Goal: Use online tool/utility: Utilize a website feature to perform a specific function

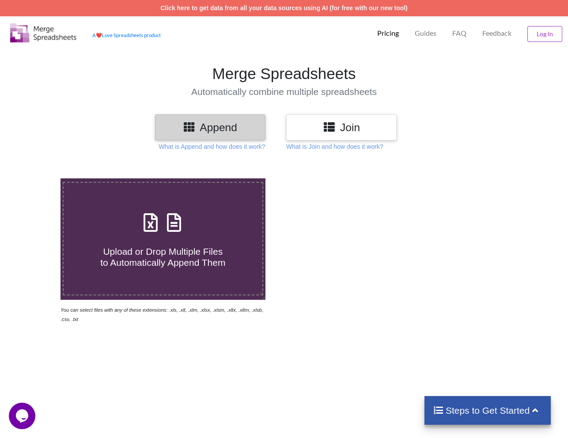
click at [189, 236] on h4 "Upload or Drop Multiple Files to Automatically Append Them" at bounding box center [163, 252] width 199 height 34
click at [38, 178] on input "Upload or Drop Multiple Files to Automatically Append Them" at bounding box center [38, 178] width 0 height 0
type input "C:\fakepath\FindThatLead CSV Bulk - Email Verifier.csv"
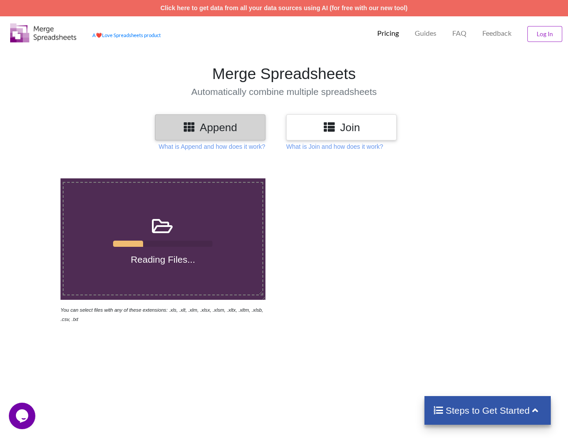
click at [329, 129] on icon at bounding box center [329, 126] width 13 height 11
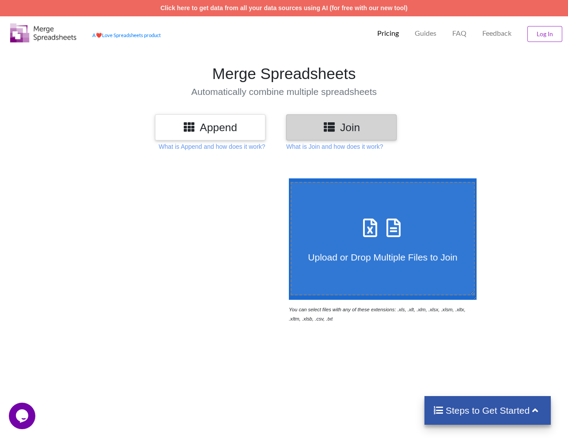
click at [381, 233] on icon at bounding box center [370, 223] width 22 height 19
click at [286, 178] on input "Upload or Drop Multiple Files to Join" at bounding box center [286, 178] width 0 height 0
type input "C:\fakepath\FindThatLead CSV Bulk - Email Verifier.csv"
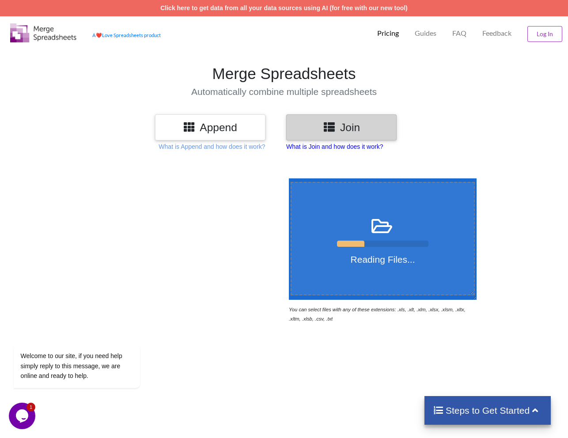
click at [265, 150] on p "What is Join and how does it work?" at bounding box center [211, 146] width 106 height 9
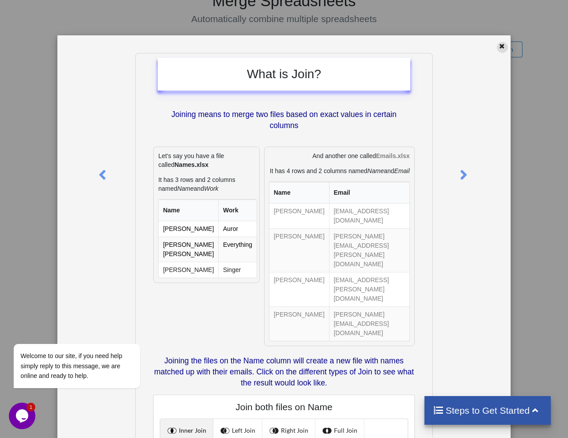
click at [498, 45] on icon at bounding box center [502, 45] width 8 height 6
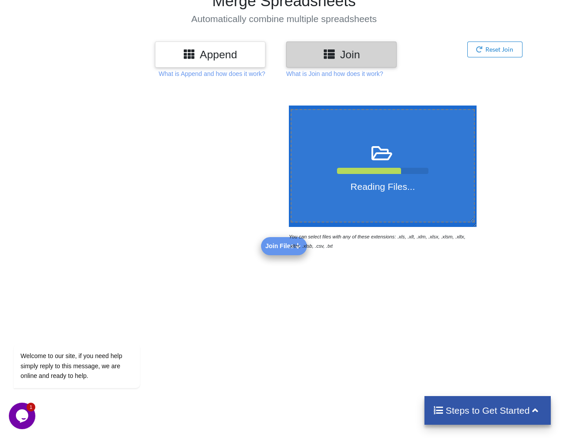
click at [272, 247] on div at bounding box center [163, 177] width 242 height 145
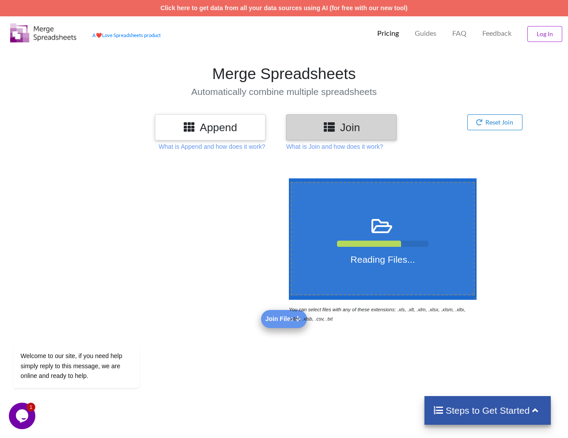
click at [410, 244] on div at bounding box center [382, 244] width 91 height 6
click at [286, 178] on input "Reading Files..." at bounding box center [286, 178] width 0 height 0
click at [485, 120] on button "Reset Join" at bounding box center [494, 122] width 55 height 16
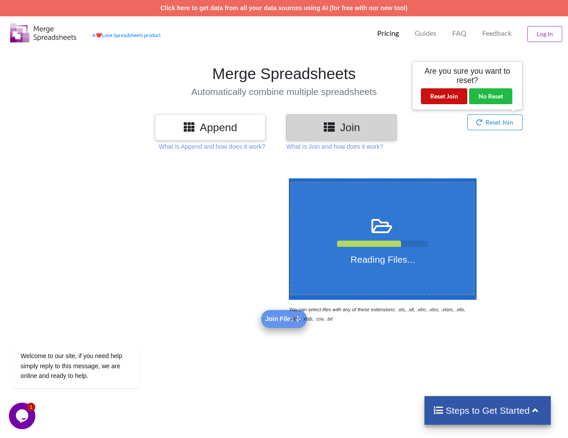
click at [441, 96] on button "Reset Join" at bounding box center [444, 96] width 46 height 16
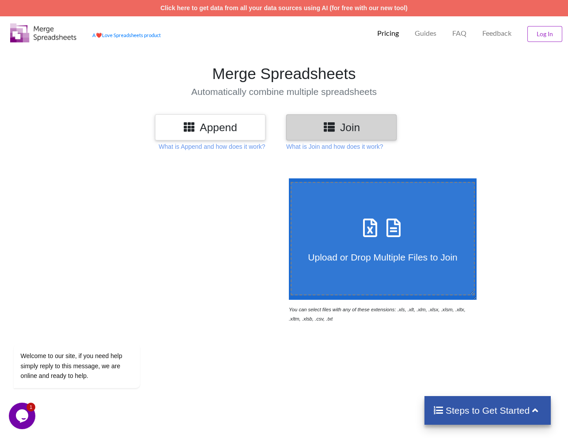
click at [388, 245] on h4 "Upload or Drop Multiple Files to Join" at bounding box center [382, 251] width 182 height 22
click at [286, 178] on input "Upload or Drop Multiple Files to Join" at bounding box center [286, 178] width 0 height 0
type input "C:\fakepath\FindThatLead CSV Bulk - Email Verifier.csv"
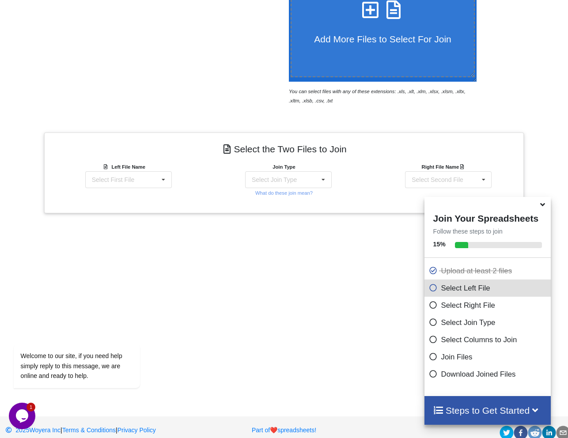
scroll to position [229, 0]
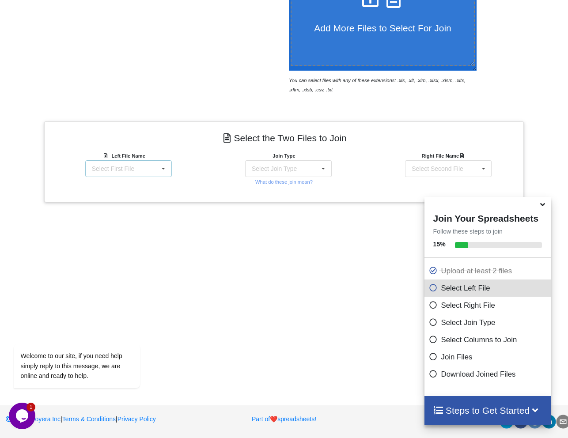
click at [147, 166] on div "Select First File FindThatLead CSV Bulk - Email Verifier.csv FindThatLead CSV P…" at bounding box center [128, 168] width 86 height 17
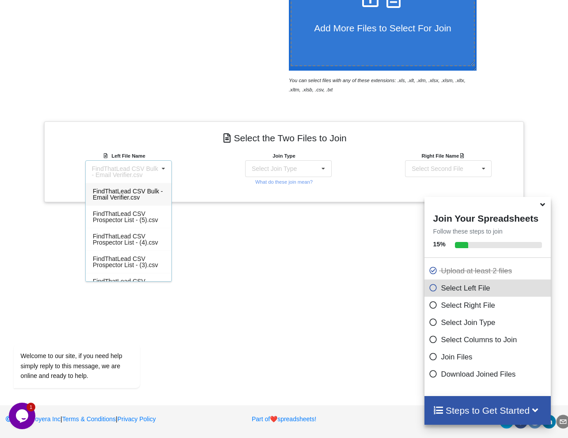
click at [139, 201] on span "FindThatLead CSV Bulk - Email Verifier.csv" at bounding box center [128, 194] width 70 height 13
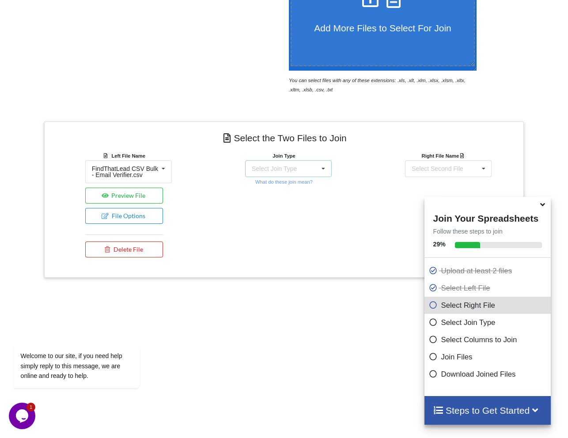
click at [285, 170] on div "Select Join Type" at bounding box center [274, 168] width 45 height 6
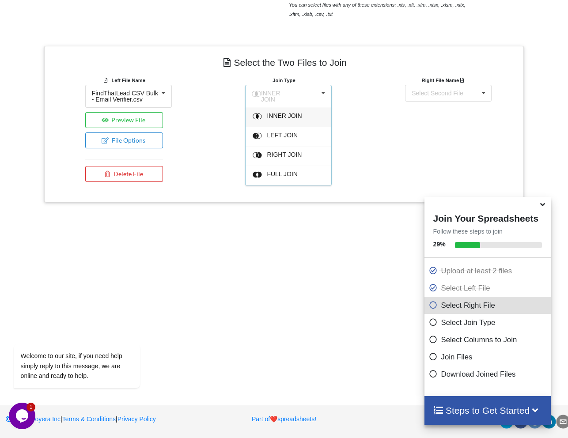
scroll to position [311, 0]
